Goal: Information Seeking & Learning: Learn about a topic

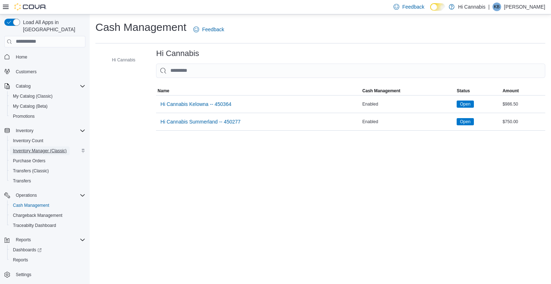
click at [40, 148] on span "Inventory Manager (Classic)" at bounding box center [40, 151] width 54 height 6
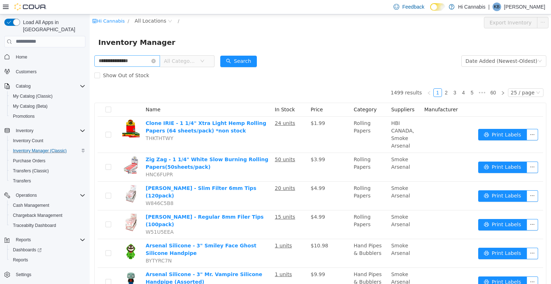
type input "**********"
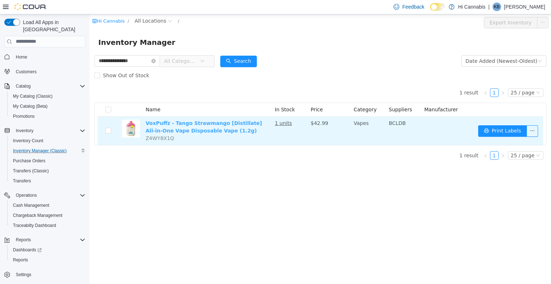
click at [197, 127] on link "VoxPuffz - Tango Strawmango [Distillate] All-in-One Vape Disposable Vape (1.2g)" at bounding box center [204, 126] width 117 height 13
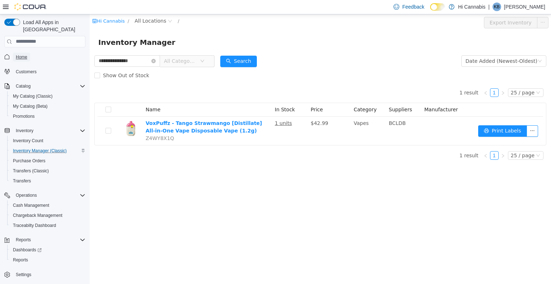
click at [23, 54] on span "Home" at bounding box center [21, 57] width 11 height 6
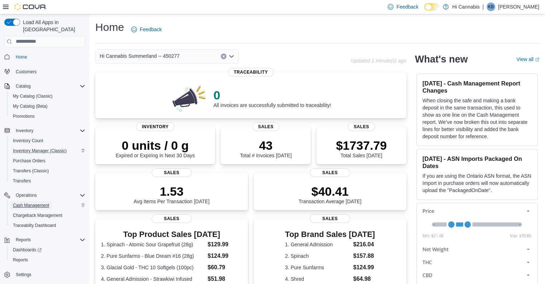
click at [28, 201] on span "Cash Management" at bounding box center [31, 205] width 36 height 9
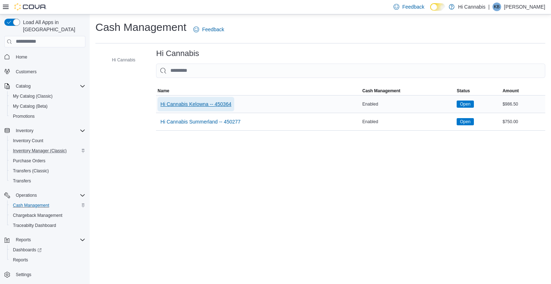
click at [212, 105] on span "Hi Cannabis Kelowna -- 450364" at bounding box center [195, 103] width 71 height 7
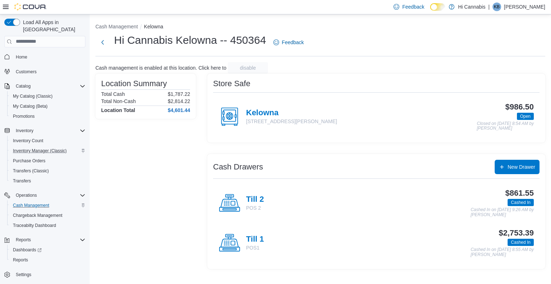
click at [253, 244] on p "POS1" at bounding box center [255, 247] width 18 height 7
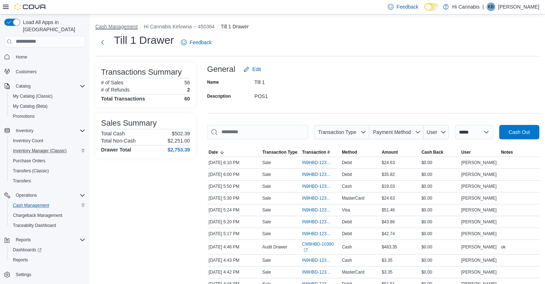
drag, startPoint x: 126, startPoint y: 26, endPoint x: 110, endPoint y: 28, distance: 15.9
click at [110, 28] on button "Cash Management" at bounding box center [116, 27] width 42 height 6
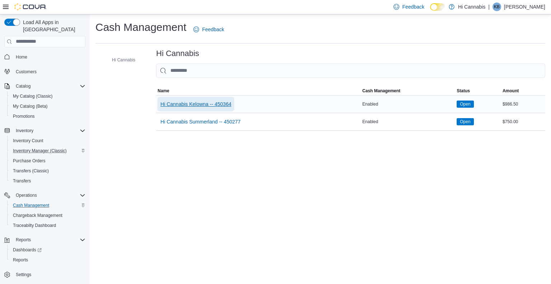
click at [218, 104] on span "Hi Cannabis Kelowna -- 450364" at bounding box center [195, 103] width 71 height 7
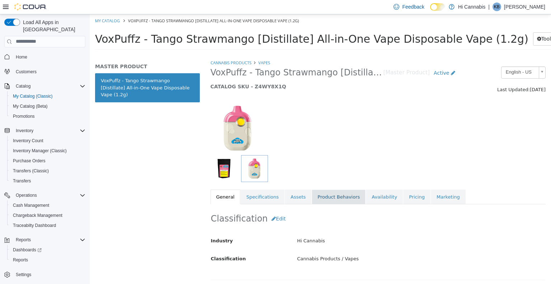
click at [343, 195] on link "Product Behaviors" at bounding box center [339, 196] width 54 height 15
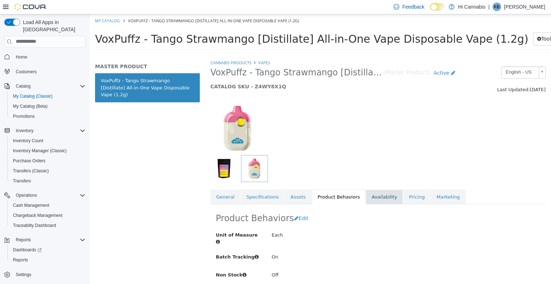
click at [366, 195] on link "Availability" at bounding box center [384, 196] width 37 height 15
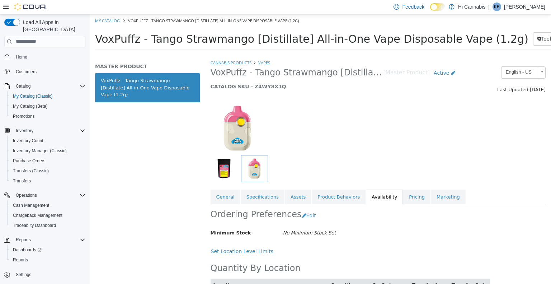
scroll to position [53, 0]
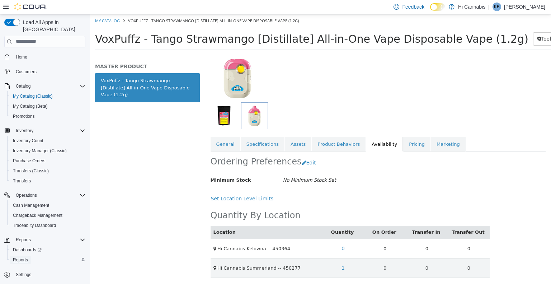
click at [19, 257] on span "Reports" at bounding box center [20, 260] width 15 height 6
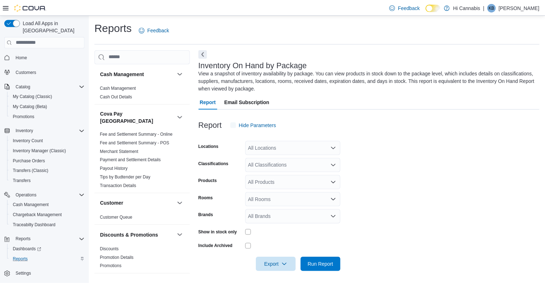
scroll to position [2, 0]
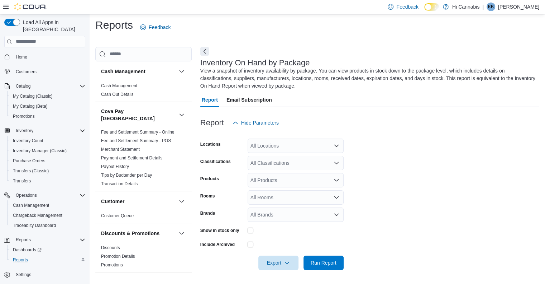
click at [297, 144] on div "All Locations" at bounding box center [296, 145] width 96 height 14
click at [349, 114] on div at bounding box center [369, 111] width 339 height 9
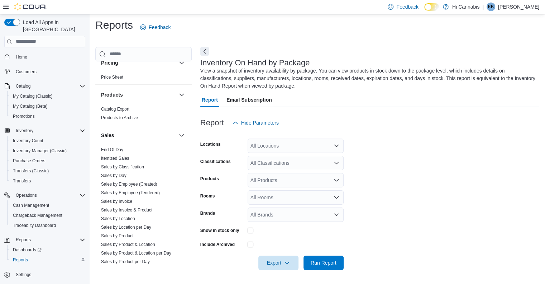
scroll to position [459, 0]
click at [122, 233] on link "Sales by Product" at bounding box center [117, 235] width 33 height 5
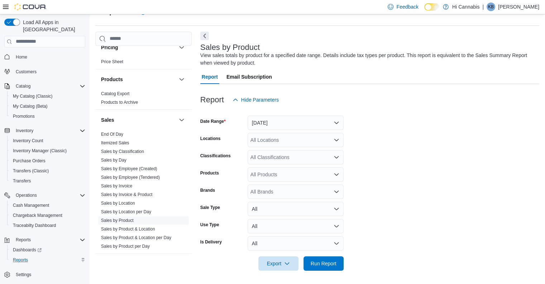
scroll to position [18, 0]
click at [320, 126] on button "Yesterday" at bounding box center [296, 122] width 96 height 14
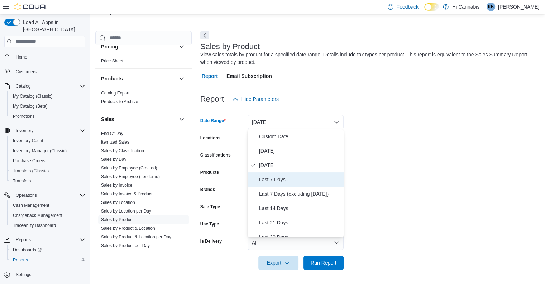
click at [278, 180] on span "Last 7 Days" at bounding box center [300, 179] width 82 height 9
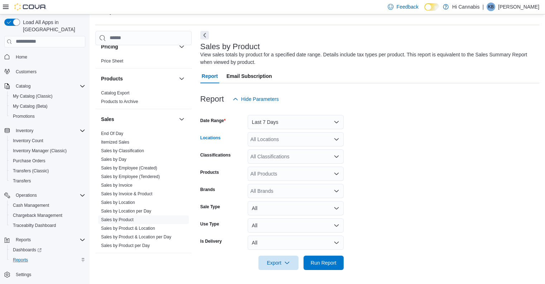
click at [312, 139] on div "All Locations" at bounding box center [296, 139] width 96 height 14
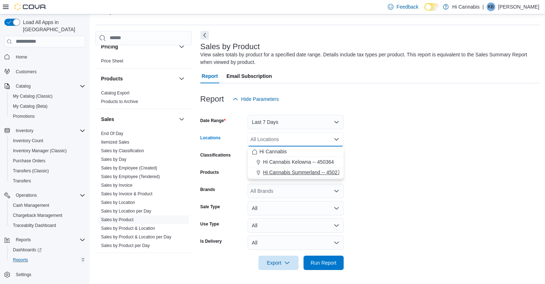
click at [299, 171] on span "Hi Cannabis Summerland -- 450277" at bounding box center [303, 172] width 80 height 7
click at [401, 159] on form "Date Range Last 7 Days Locations Hi Cannabis Summerland -- 450277 Combo box. Se…" at bounding box center [369, 188] width 339 height 164
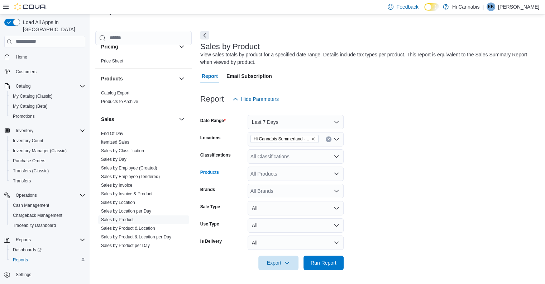
click at [299, 170] on div "All Products" at bounding box center [296, 173] width 96 height 14
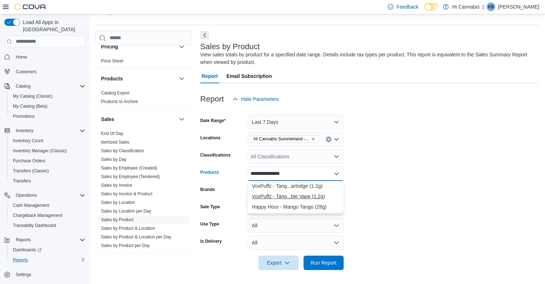
type input "**********"
click at [291, 193] on div "VoxPuffz - Tang...ble Vape (1.2g)" at bounding box center [295, 196] width 87 height 7
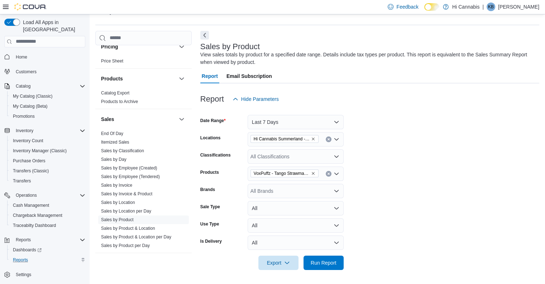
click at [408, 203] on form "Date Range Last 7 Days Locations Hi Cannabis Summerland -- 450277 Classificatio…" at bounding box center [369, 188] width 339 height 164
click at [319, 256] on span "Run Report" at bounding box center [324, 262] width 32 height 14
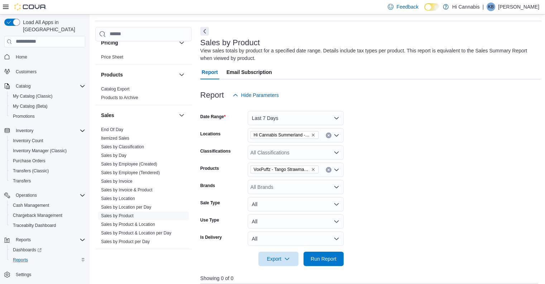
scroll to position [22, 0]
click at [332, 117] on button "Last 7 Days" at bounding box center [296, 118] width 96 height 14
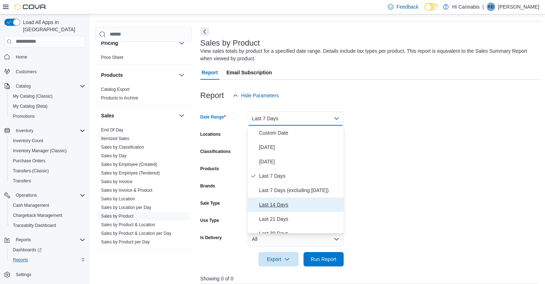
click at [287, 202] on span "Last 14 Days" at bounding box center [300, 204] width 82 height 9
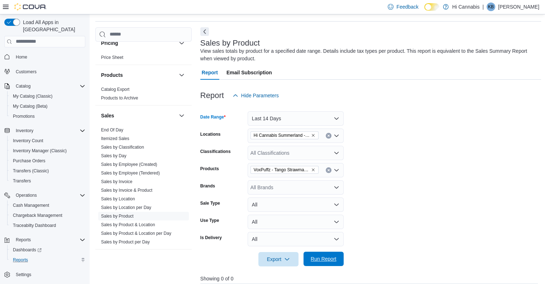
click at [322, 254] on span "Run Report" at bounding box center [324, 258] width 32 height 14
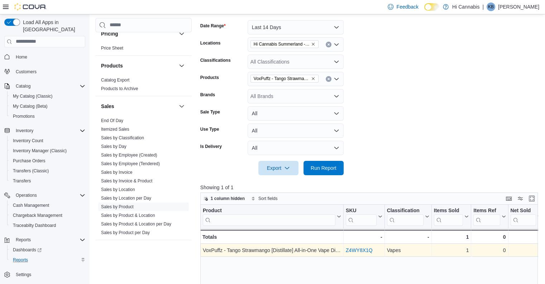
click at [354, 247] on link "Z4WY8X1Q" at bounding box center [359, 250] width 27 height 6
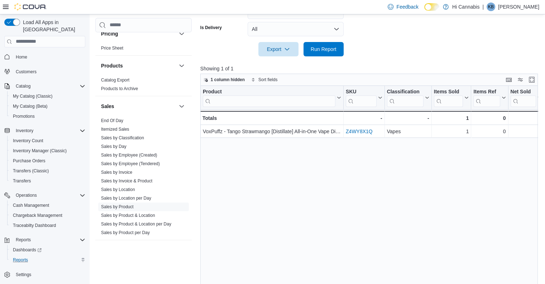
scroll to position [232, 0]
click at [210, 82] on span "1 column hidden" at bounding box center [224, 79] width 41 height 9
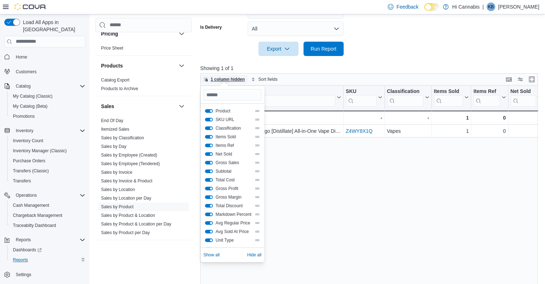
click at [211, 82] on span "1 column hidden" at bounding box center [224, 79] width 41 height 9
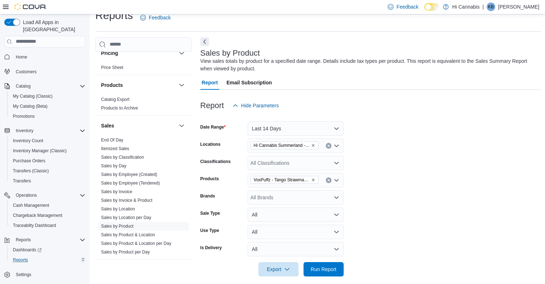
scroll to position [11, 0]
click at [321, 180] on div "VoxPuffz - Tango Strawmango [Distillate] All-in-One Vape Disposable Vape (1.2g)" at bounding box center [296, 180] width 96 height 14
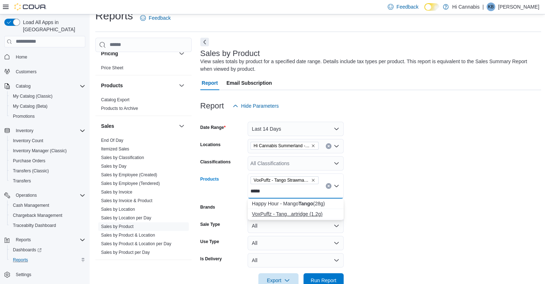
type input "*****"
click at [306, 214] on div "VoxPuffz - Tang...artridge (1.2g)" at bounding box center [295, 213] width 87 height 7
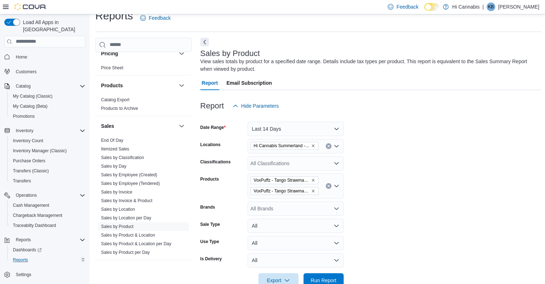
click at [429, 213] on form "Date Range Last 14 Days Locations Hi Cannabis Summerland -- 450277 Classificati…" at bounding box center [370, 200] width 341 height 174
click at [335, 278] on span "Run Report" at bounding box center [324, 279] width 26 height 7
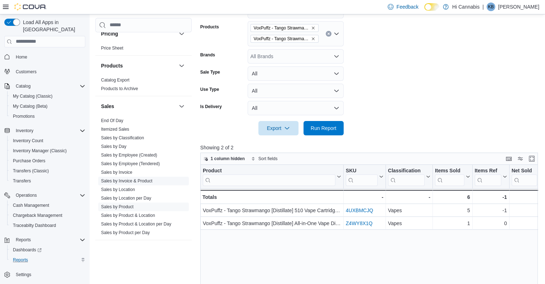
click at [141, 178] on link "Sales by Invoice & Product" at bounding box center [126, 180] width 51 height 5
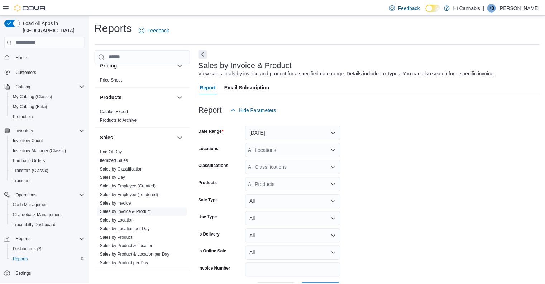
scroll to position [16, 0]
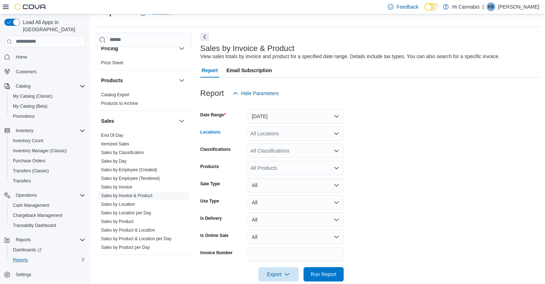
click at [306, 130] on div "All Locations" at bounding box center [296, 133] width 96 height 14
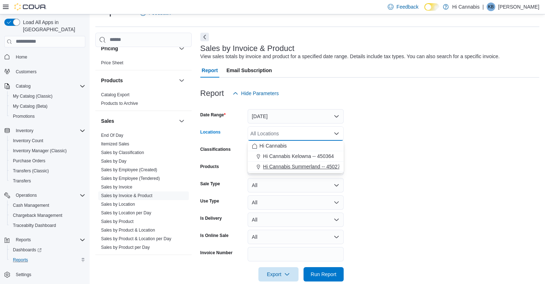
click at [297, 163] on span "Hi Cannabis Summerland -- 450277" at bounding box center [303, 166] width 80 height 7
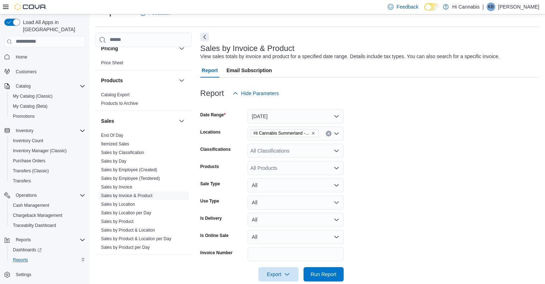
click at [407, 154] on form "Date Range Yesterday Locations Hi Cannabis Summerland -- 450277 Classifications…" at bounding box center [369, 190] width 339 height 181
click at [287, 167] on div "All Products" at bounding box center [296, 168] width 96 height 14
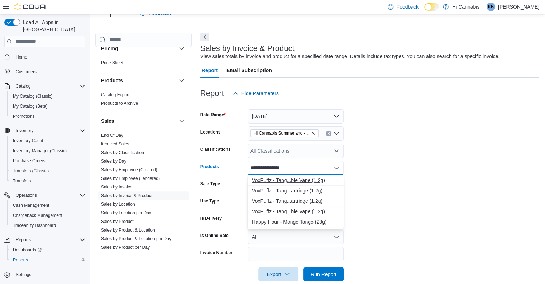
type input "**********"
click at [313, 181] on div "VoxPuffz - Tang...ble Vape (1.2g)" at bounding box center [295, 179] width 87 height 7
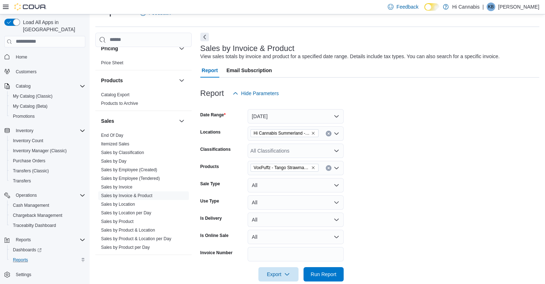
click at [394, 199] on form "Date Range Yesterday Locations Hi Cannabis Summerland -- 450277 Classifications…" at bounding box center [369, 190] width 339 height 181
click at [336, 117] on button "Yesterday" at bounding box center [296, 116] width 96 height 14
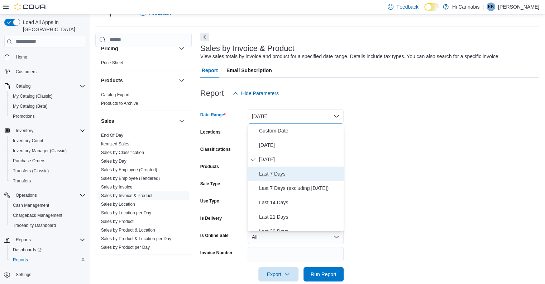
click at [281, 173] on span "Last 7 Days" at bounding box center [300, 173] width 82 height 9
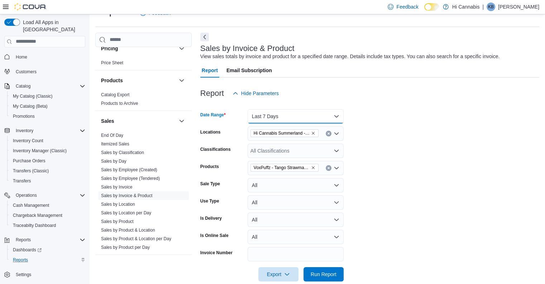
scroll to position [28, 0]
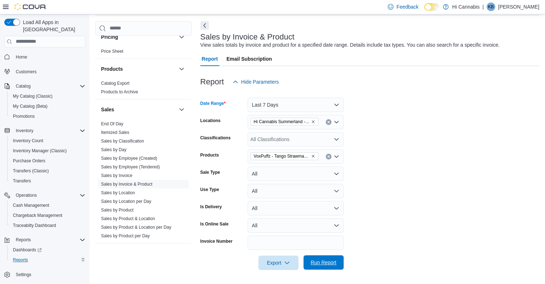
click at [331, 259] on span "Run Report" at bounding box center [324, 262] width 26 height 7
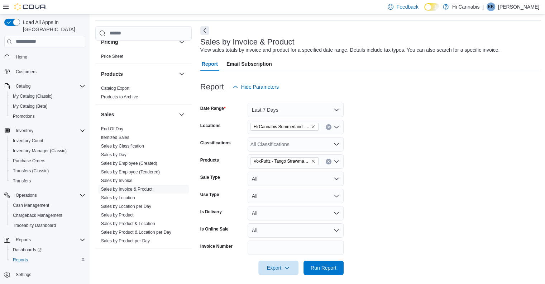
scroll to position [20, 0]
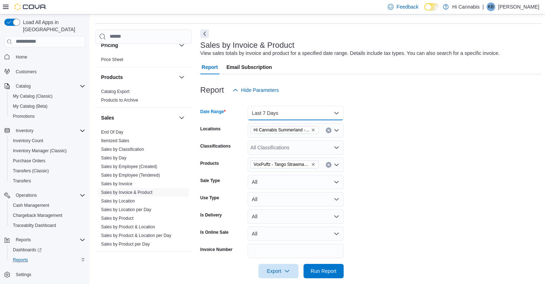
click at [337, 114] on button "Last 7 Days" at bounding box center [296, 113] width 96 height 14
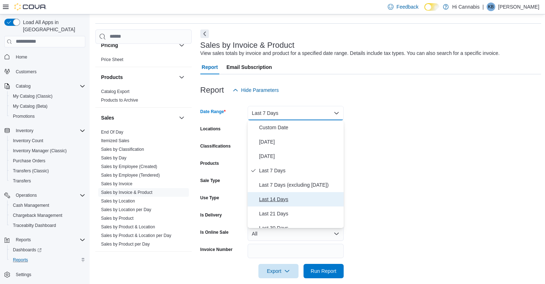
click at [271, 199] on span "Last 14 Days" at bounding box center [300, 199] width 82 height 9
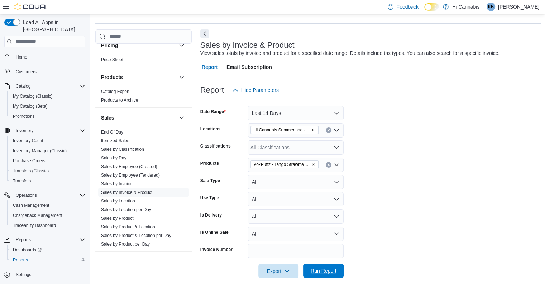
click at [319, 267] on span "Run Report" at bounding box center [324, 270] width 26 height 7
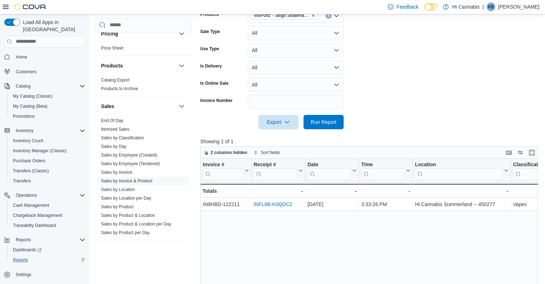
scroll to position [169, 0]
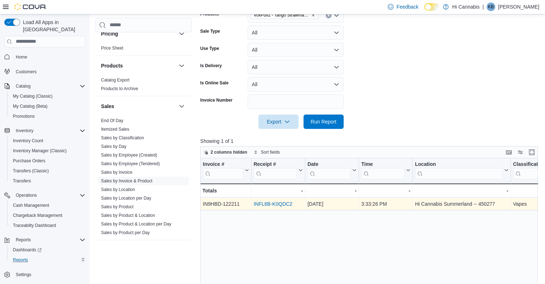
click at [285, 202] on link "INFL6B-K0QDC2" at bounding box center [273, 204] width 39 height 6
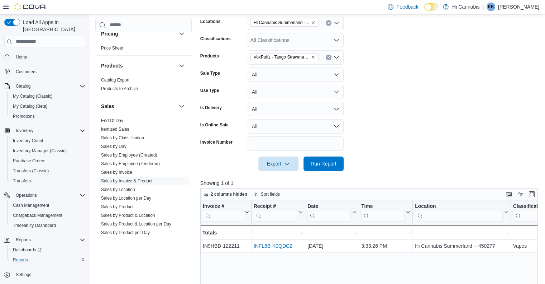
scroll to position [123, 0]
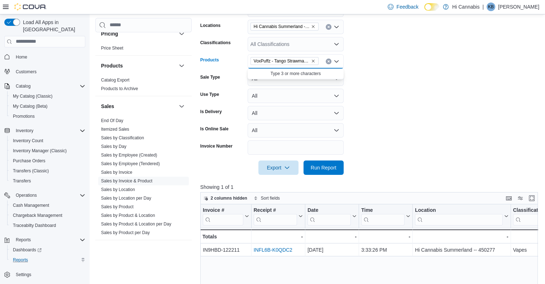
click at [322, 62] on input "Products" at bounding box center [322, 61] width 1 height 9
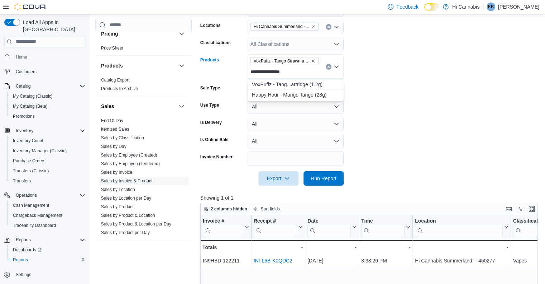
type input "**********"
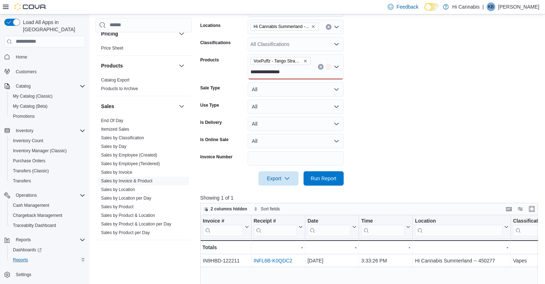
click at [374, 75] on form "**********" at bounding box center [370, 89] width 341 height 191
click at [322, 67] on button "Clear input" at bounding box center [321, 67] width 6 height 6
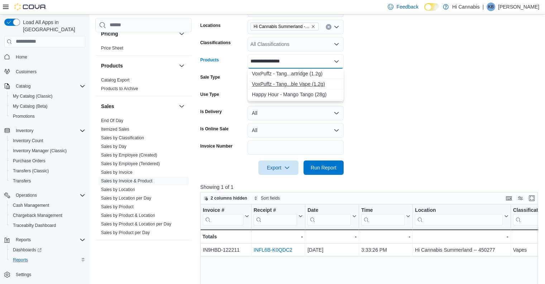
click at [307, 82] on div "VoxPuffz - Tang...ble Vape (1.2g)" at bounding box center [295, 83] width 87 height 7
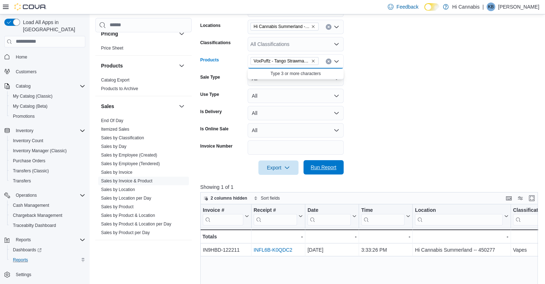
click at [327, 161] on span "Run Report" at bounding box center [324, 167] width 32 height 14
click at [314, 60] on icon "Remove VoxPuffz - Tango Strawmango [Distillate] All-in-One Vape Disposable Vape…" at bounding box center [313, 61] width 3 height 3
click at [372, 65] on form "Date Range Last 14 Days Locations Hi Cannabis Summerland -- 450277 Classificati…" at bounding box center [370, 84] width 341 height 181
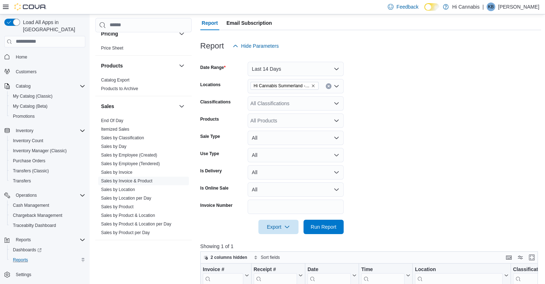
scroll to position [63, 0]
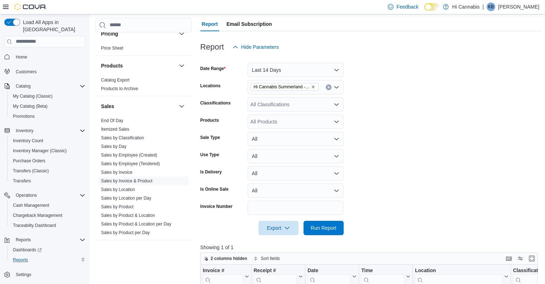
click at [289, 104] on div "All Classifications" at bounding box center [296, 104] width 96 height 14
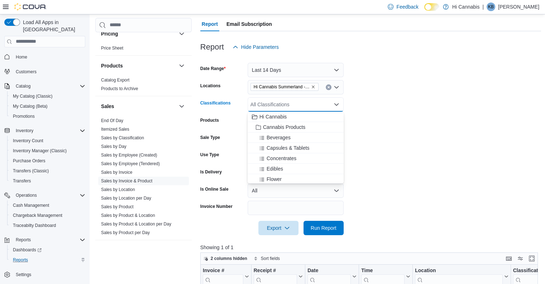
click at [347, 113] on form "Date Range Last 14 Days Locations Hi Cannabis Summerland -- 450277 Classificati…" at bounding box center [370, 144] width 341 height 181
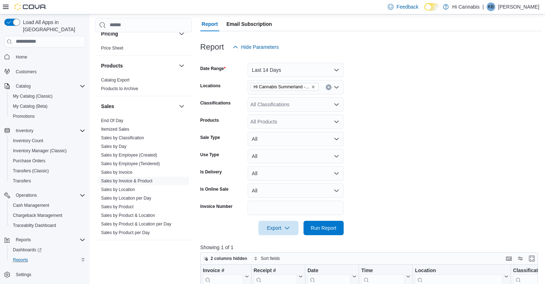
click at [284, 122] on div "All Products" at bounding box center [296, 121] width 96 height 14
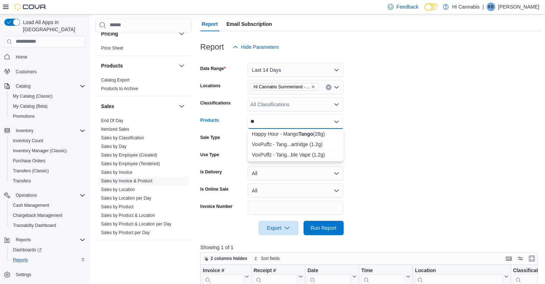
type input "*"
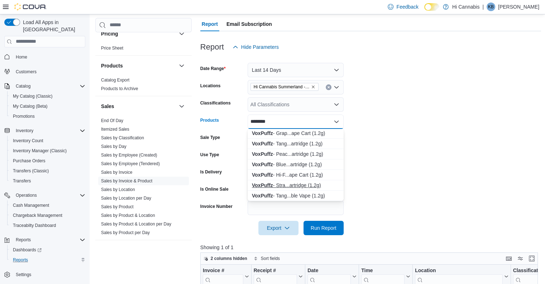
scroll to position [0, 0]
type input "********"
click at [295, 142] on div "VoxPuffz - Tang...artridge (1.2g)" at bounding box center [295, 144] width 87 height 7
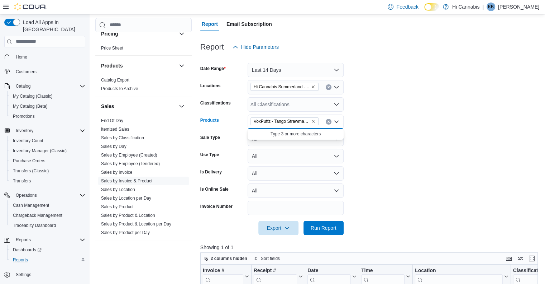
click at [415, 164] on form "Date Range Last 14 Days Locations Hi Cannabis Summerland -- 450277 Classificati…" at bounding box center [370, 144] width 341 height 181
click at [332, 231] on span "Run Report" at bounding box center [324, 227] width 32 height 14
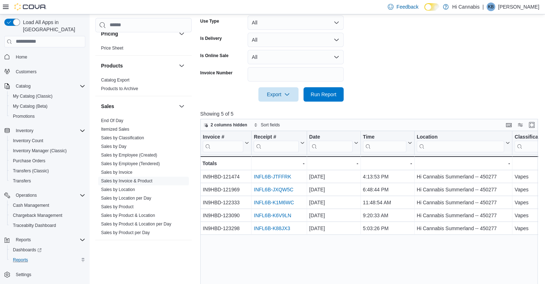
click at [404, 99] on form "Date Range Last 14 Days Locations Hi Cannabis Summerland -- 450277 Classificati…" at bounding box center [370, 11] width 341 height 181
